Goal: Transaction & Acquisition: Book appointment/travel/reservation

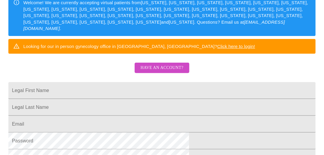
scroll to position [93, 0]
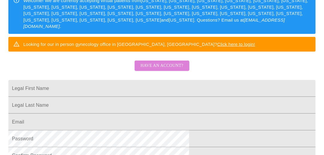
click at [173, 65] on span "Have an account?" at bounding box center [162, 65] width 43 height 7
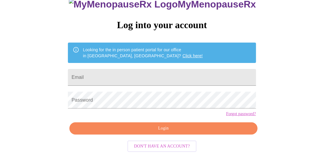
scroll to position [54, 0]
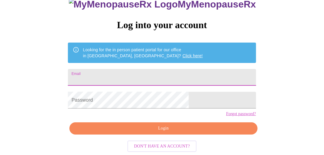
click at [166, 69] on input "Email" at bounding box center [162, 77] width 188 height 17
type input "[EMAIL_ADDRESS][DOMAIN_NAME]"
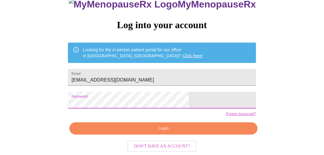
click at [158, 128] on span "Login" at bounding box center [163, 127] width 174 height 7
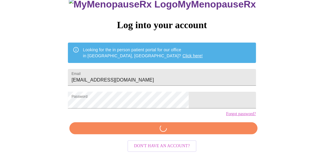
scroll to position [53, 0]
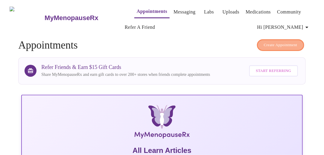
click at [274, 42] on span "Create Appointment" at bounding box center [280, 45] width 33 height 7
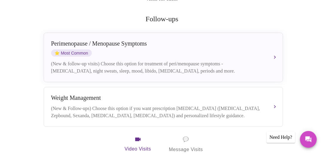
scroll to position [120, 0]
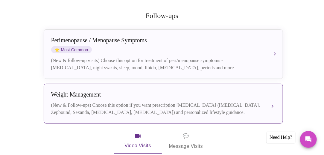
click at [216, 93] on div "[MEDICAL_DATA] (New & Follow-ups) Choose this option if you want prescription […" at bounding box center [163, 103] width 224 height 25
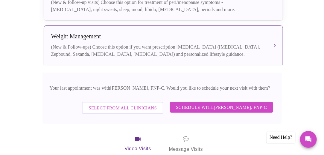
scroll to position [184, 0]
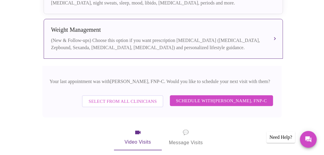
click at [181, 98] on span "Schedule with [PERSON_NAME], FNP-C" at bounding box center [221, 101] width 91 height 8
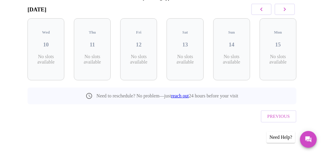
scroll to position [89, 0]
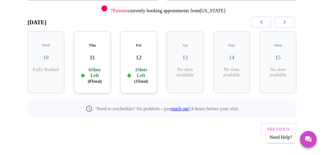
click at [98, 67] on p "6 Slots Left ( 8 Total)" at bounding box center [95, 75] width 18 height 17
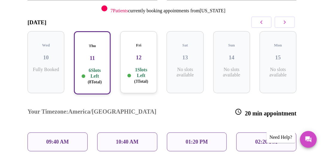
click at [65, 138] on p "09:40 AM" at bounding box center [57, 141] width 23 height 6
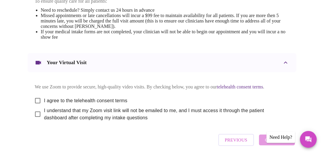
scroll to position [317, 0]
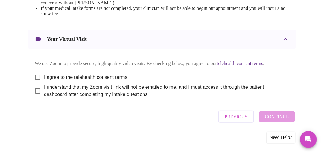
click at [36, 74] on input "I agree to the telehealth consent terms" at bounding box center [37, 77] width 13 height 13
checkbox input "true"
click at [36, 89] on input "I understand that my Zoom visit link will not be emailed to me, and I must acce…" at bounding box center [37, 90] width 13 height 13
checkbox input "true"
click at [274, 116] on span "Continue" at bounding box center [277, 116] width 24 height 8
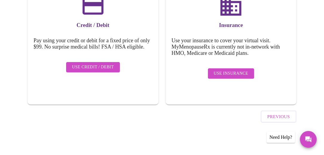
scroll to position [108, 0]
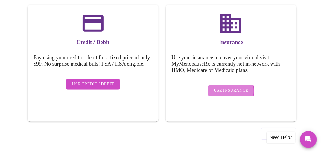
click at [219, 87] on span "Use Insurance" at bounding box center [231, 90] width 34 height 7
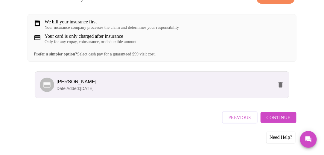
scroll to position [112, 0]
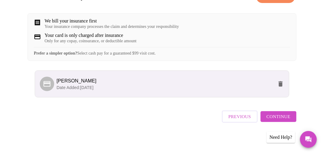
click at [278, 118] on span "Continue" at bounding box center [278, 116] width 24 height 8
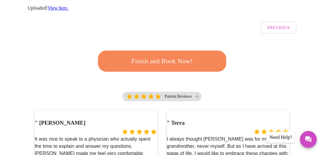
scroll to position [175, 0]
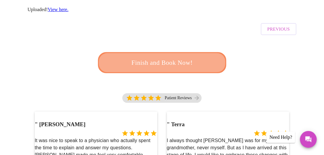
click at [195, 57] on span "Finish and Book Now!" at bounding box center [162, 62] width 111 height 11
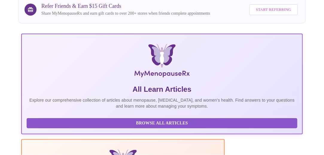
scroll to position [175, 0]
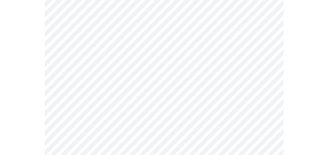
scroll to position [86, 0]
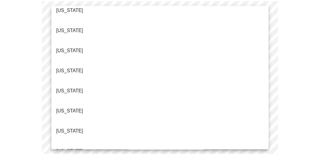
scroll to position [99, 0]
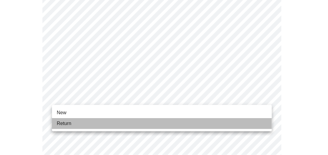
click at [101, 121] on li "Return" at bounding box center [162, 123] width 220 height 11
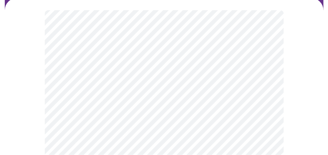
scroll to position [53, 0]
click at [263, 80] on body "MyMenopauseRx Appointments Messaging Labs Uploads Medications Community Refer a…" at bounding box center [164, 132] width 324 height 367
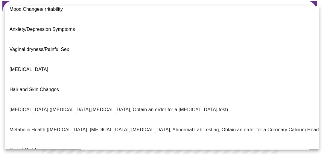
scroll to position [29, 0]
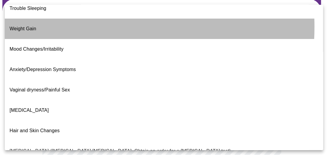
click at [58, 19] on li "Weight Gain" at bounding box center [164, 29] width 319 height 20
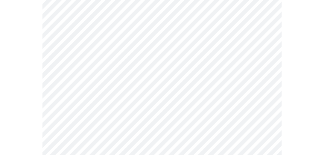
scroll to position [133, 0]
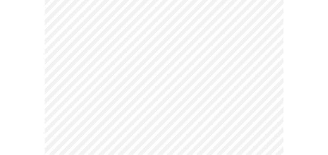
click at [263, 57] on body "MyMenopauseRx Appointments Messaging Labs Uploads Medications Community Refer a…" at bounding box center [164, 51] width 324 height 364
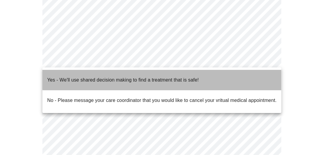
click at [196, 76] on p "Yes - We'll use shared decision making to find a treatment that is safe!" at bounding box center [123, 79] width 152 height 7
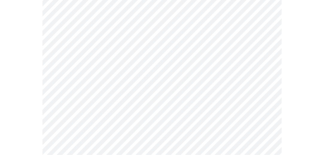
scroll to position [87, 0]
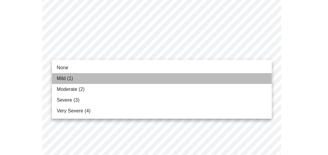
click at [102, 78] on li "Mild (1)" at bounding box center [162, 78] width 220 height 11
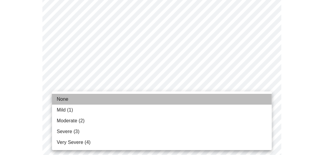
click at [104, 99] on li "None" at bounding box center [162, 99] width 220 height 11
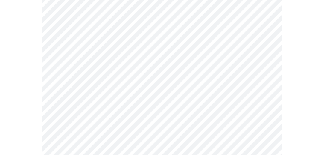
scroll to position [168, 0]
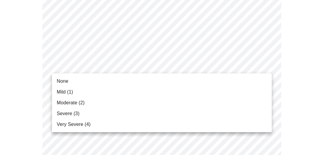
click at [130, 94] on li "Mild (1)" at bounding box center [162, 91] width 220 height 11
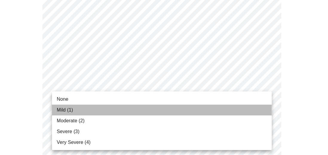
click at [143, 114] on li "Mild (1)" at bounding box center [162, 109] width 220 height 11
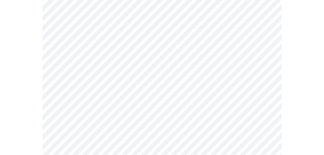
scroll to position [324, 0]
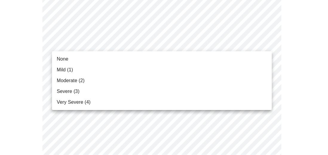
click at [222, 44] on body "MyMenopauseRx Appointments Messaging Labs Uploads Medications Community Refer a…" at bounding box center [164, 64] width 324 height 770
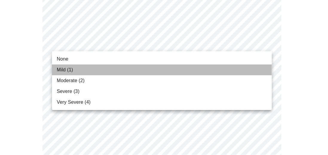
click at [203, 68] on li "Mild (1)" at bounding box center [162, 69] width 220 height 11
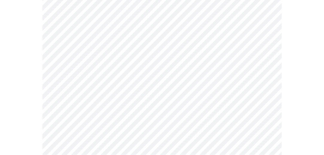
scroll to position [268, 0]
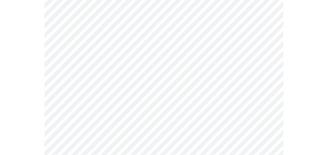
click at [245, 51] on body "MyMenopauseRx Appointments Messaging Labs Uploads Medications Community Refer a…" at bounding box center [164, 115] width 324 height 762
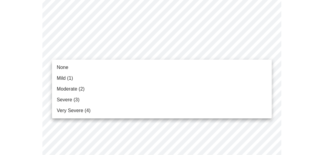
click at [192, 70] on li "None" at bounding box center [162, 67] width 220 height 11
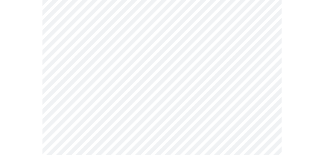
scroll to position [340, 0]
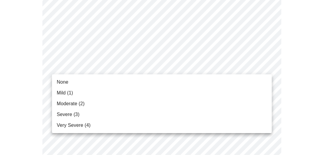
click at [240, 69] on body "MyMenopauseRx Appointments Messaging Labs Uploads Medications Community Refer a…" at bounding box center [164, 39] width 324 height 753
click at [196, 102] on li "Moderate (2)" at bounding box center [162, 103] width 220 height 11
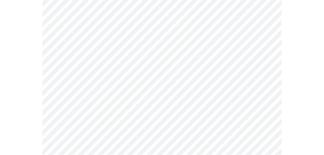
scroll to position [391, 0]
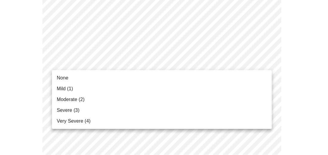
click at [219, 107] on li "Severe (3)" at bounding box center [162, 110] width 220 height 11
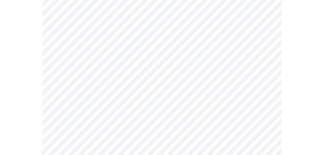
scroll to position [456, 0]
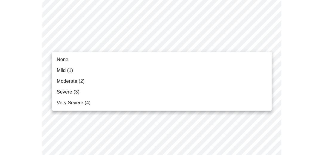
click at [208, 68] on li "Mild (1)" at bounding box center [162, 70] width 220 height 11
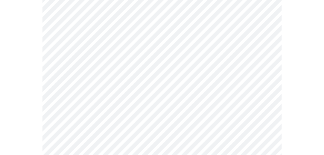
scroll to position [552, 0]
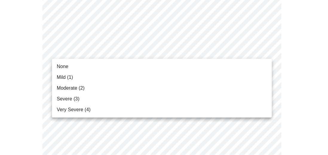
click at [169, 106] on li "Very Severe (4)" at bounding box center [162, 109] width 220 height 11
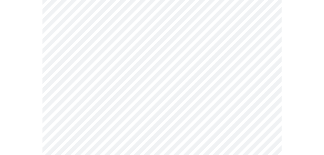
scroll to position [499, 0]
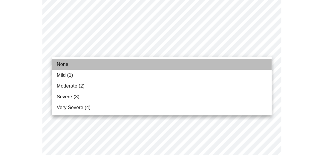
click at [73, 66] on li "None" at bounding box center [162, 64] width 220 height 11
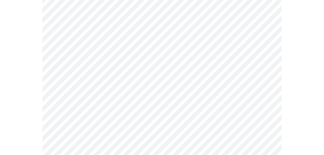
scroll to position [66, 0]
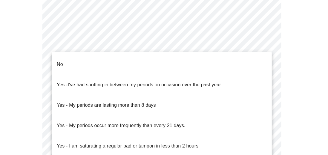
click at [258, 76] on body "MyMenopauseRx Appointments Messaging Labs Uploads Medications Community Refer a…" at bounding box center [164, 4] width 324 height 597
click at [169, 64] on li "No" at bounding box center [162, 64] width 220 height 20
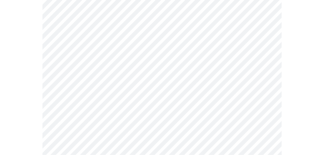
click at [197, 117] on body "MyMenopauseRx Appointments Messaging Labs Uploads Medications Community Refer a…" at bounding box center [161, 3] width 319 height 594
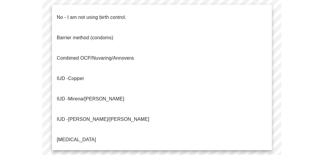
click at [209, 12] on li "No - I am not using birth control." at bounding box center [162, 17] width 220 height 20
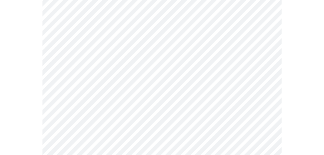
scroll to position [395, 0]
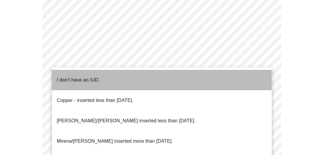
click at [203, 81] on li "I don't have an IUD." at bounding box center [162, 80] width 220 height 20
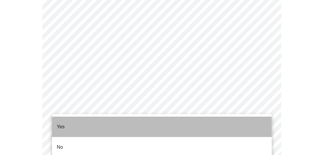
click at [184, 128] on li "Yes" at bounding box center [162, 126] width 220 height 20
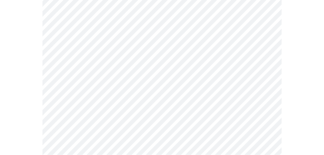
scroll to position [134, 0]
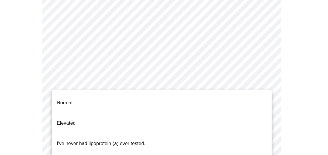
click at [249, 82] on body "MyMenopauseRx Appointments Messaging Labs Uploads Medications Community Refer a…" at bounding box center [164, 93] width 324 height 450
click at [237, 133] on li "I've never had lipoprotein (a) ever tested." at bounding box center [162, 143] width 220 height 20
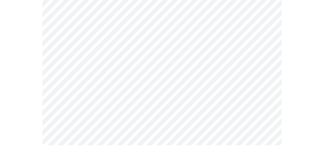
scroll to position [0, 0]
